Goal: Information Seeking & Learning: Learn about a topic

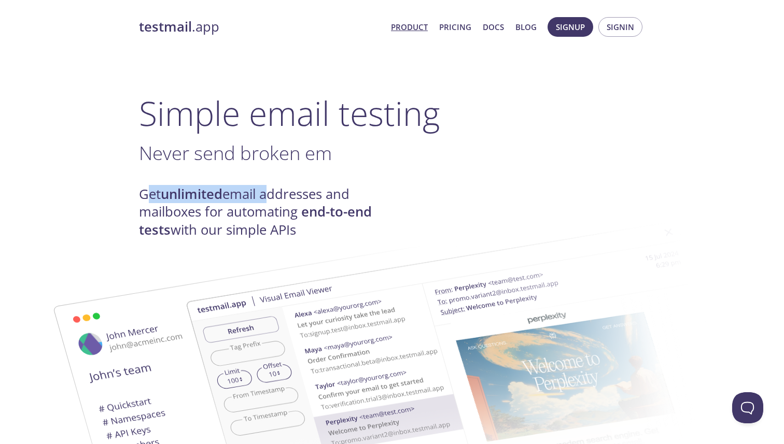
drag, startPoint x: 144, startPoint y: 193, endPoint x: 269, endPoint y: 191, distance: 125.0
click at [269, 191] on h4 "Get unlimited email addresses and mailboxes for automating end-to-end tests wit…" at bounding box center [265, 212] width 253 height 53
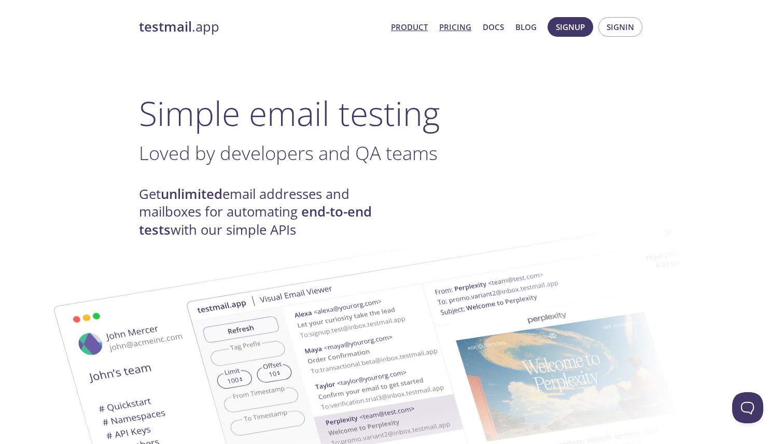
click at [462, 30] on link "Pricing" at bounding box center [455, 26] width 32 height 13
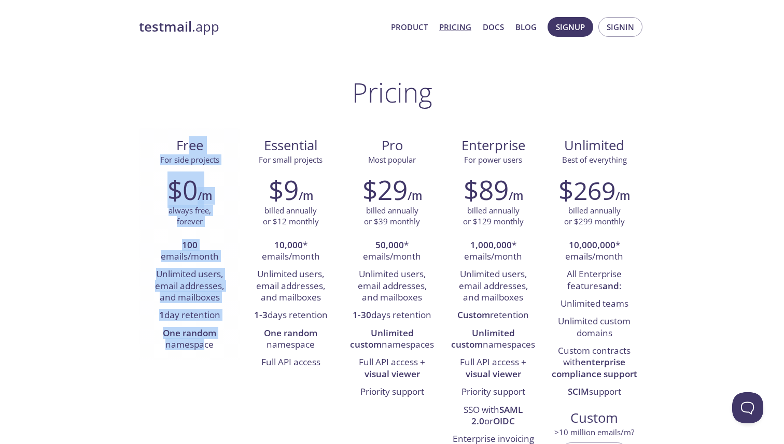
drag, startPoint x: 190, startPoint y: 146, endPoint x: 206, endPoint y: 346, distance: 200.7
click at [206, 346] on div "Free For side projects $0 /m always free, forever 100 emails/month Unlimited us…" at bounding box center [189, 245] width 101 height 232
click at [206, 346] on li "One random namespace" at bounding box center [190, 340] width 86 height 30
drag, startPoint x: 206, startPoint y: 346, endPoint x: 177, endPoint y: 161, distance: 186.8
click at [177, 161] on div "Free For side projects $0 /m always free, forever 100 emails/month Unlimited us…" at bounding box center [189, 245] width 101 height 232
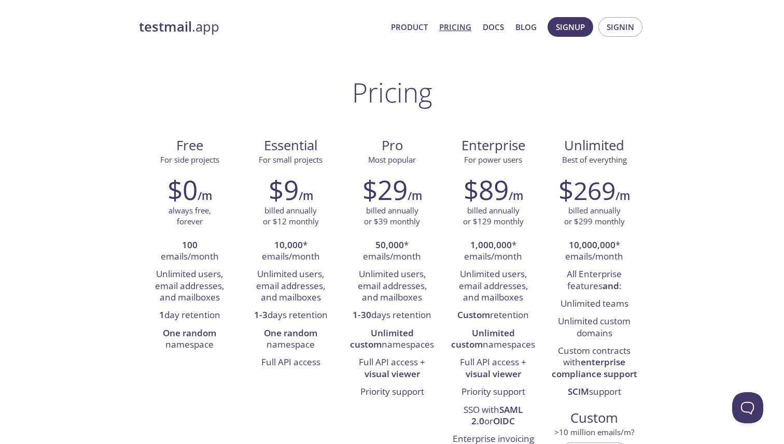
click at [178, 150] on span "Free" at bounding box center [189, 146] width 84 height 18
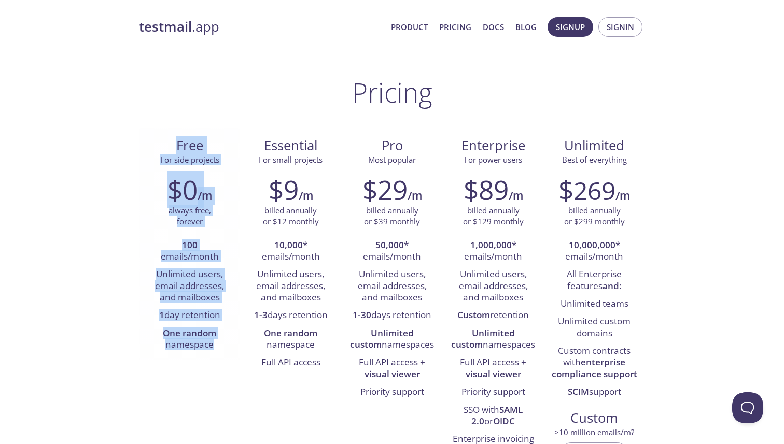
drag, startPoint x: 178, startPoint y: 150, endPoint x: 194, endPoint y: 345, distance: 195.5
click at [194, 345] on div "Free For side projects $0 /m always free, forever 100 emails/month Unlimited us…" at bounding box center [189, 245] width 101 height 232
click at [194, 346] on li "One random namespace" at bounding box center [190, 340] width 86 height 30
drag, startPoint x: 194, startPoint y: 346, endPoint x: 187, endPoint y: 184, distance: 161.9
click at [187, 184] on div "$0 /m always free, forever 100 emails/month Unlimited users, email addresses, a…" at bounding box center [189, 263] width 101 height 193
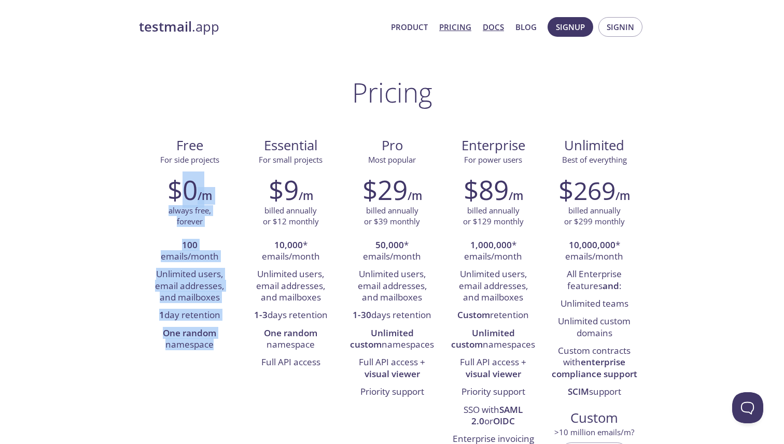
click at [497, 32] on link "Docs" at bounding box center [493, 26] width 21 height 13
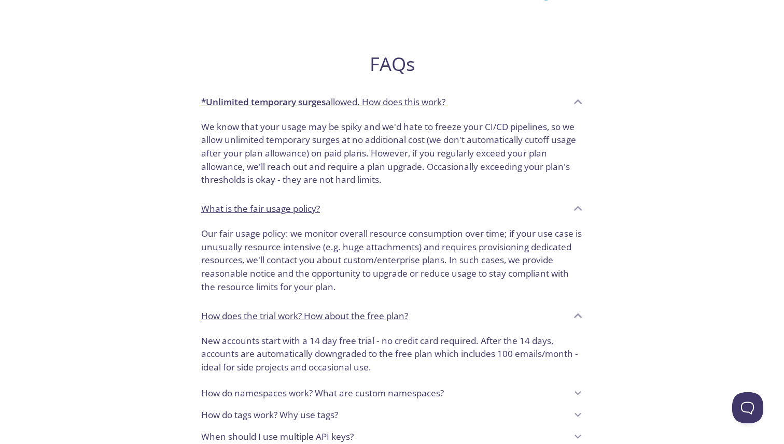
scroll to position [684, 0]
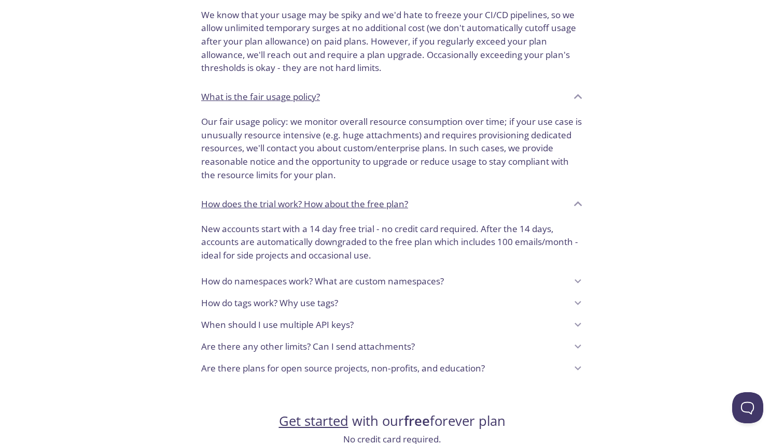
click at [270, 342] on p "Are there any other limits? Can I send attachments?" at bounding box center [308, 346] width 214 height 13
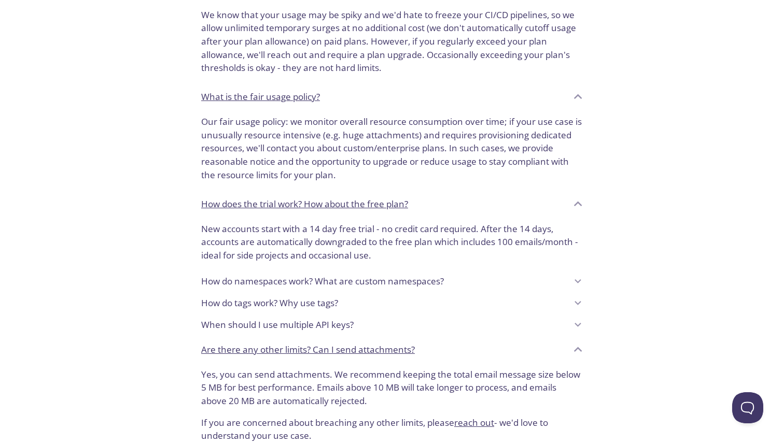
scroll to position [847, 0]
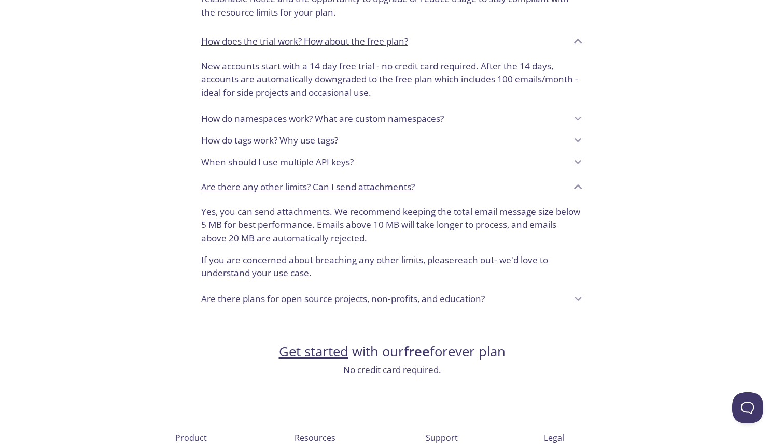
drag, startPoint x: 369, startPoint y: 209, endPoint x: 365, endPoint y: 273, distance: 63.8
click at [366, 273] on div "Yes, you can send attachments. We recommend keeping the total email message siz…" at bounding box center [392, 245] width 398 height 88
click at [365, 273] on p "If you are concerned about breaching any other limits, please reach out - we'd …" at bounding box center [392, 262] width 382 height 35
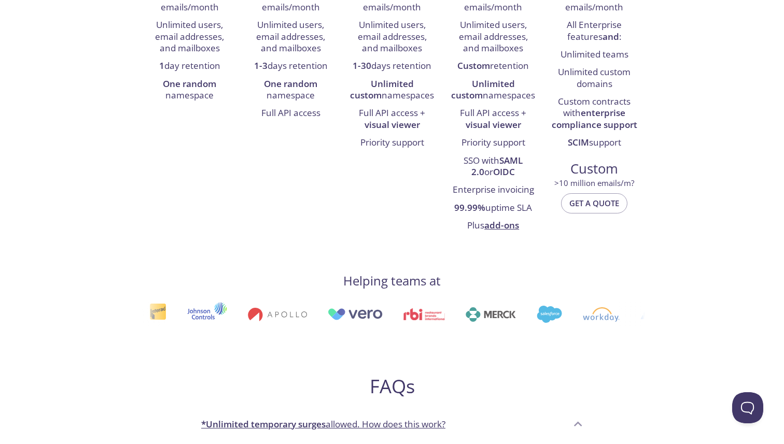
scroll to position [0, 0]
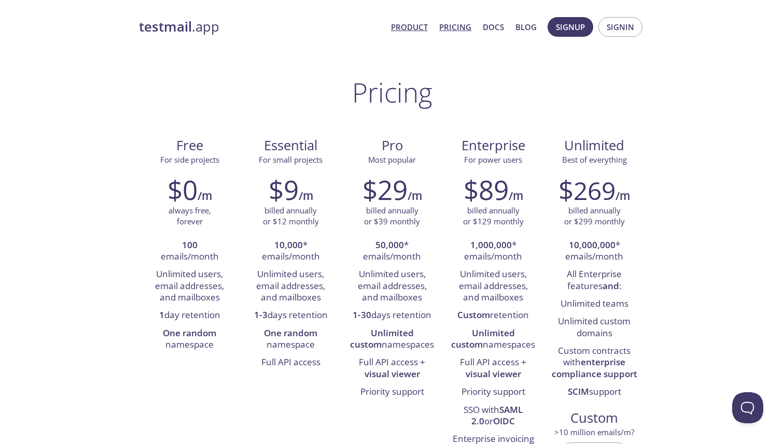
click at [424, 26] on link "Product" at bounding box center [409, 26] width 37 height 13
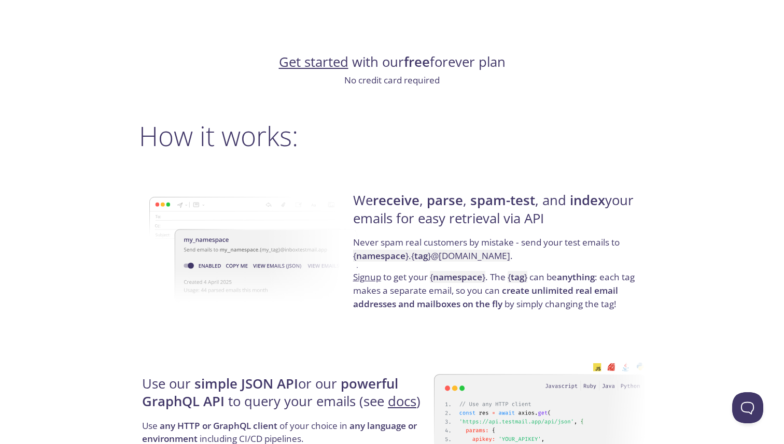
scroll to position [661, 0]
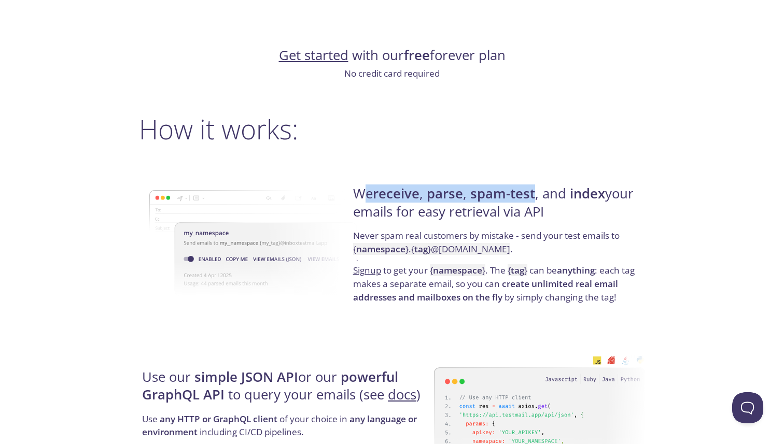
drag, startPoint x: 360, startPoint y: 197, endPoint x: 535, endPoint y: 197, distance: 175.7
click at [535, 197] on h4 "We receive , parse , spam-test , and index your emails for easy retrieval via A…" at bounding box center [497, 207] width 289 height 44
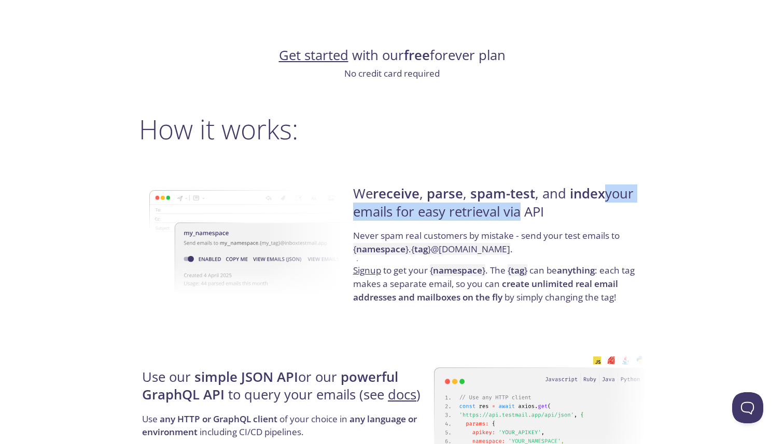
drag, startPoint x: 603, startPoint y: 195, endPoint x: 517, endPoint y: 212, distance: 88.1
click at [517, 212] on h4 "We receive , parse , spam-test , and index your emails for easy retrieval via A…" at bounding box center [497, 207] width 289 height 44
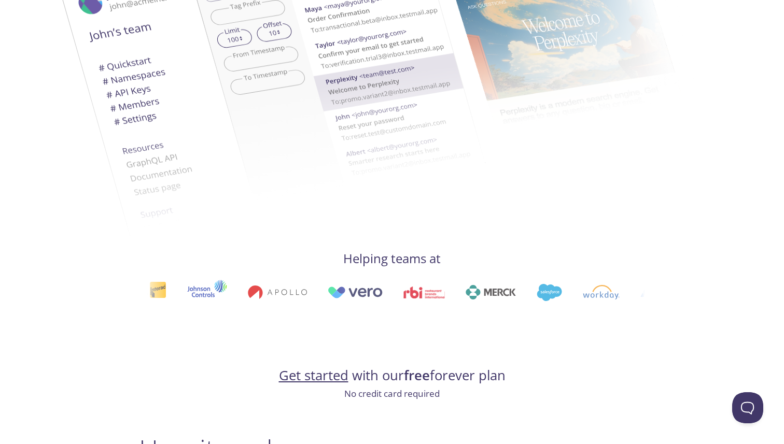
scroll to position [0, 0]
